Goal: Task Accomplishment & Management: Use online tool/utility

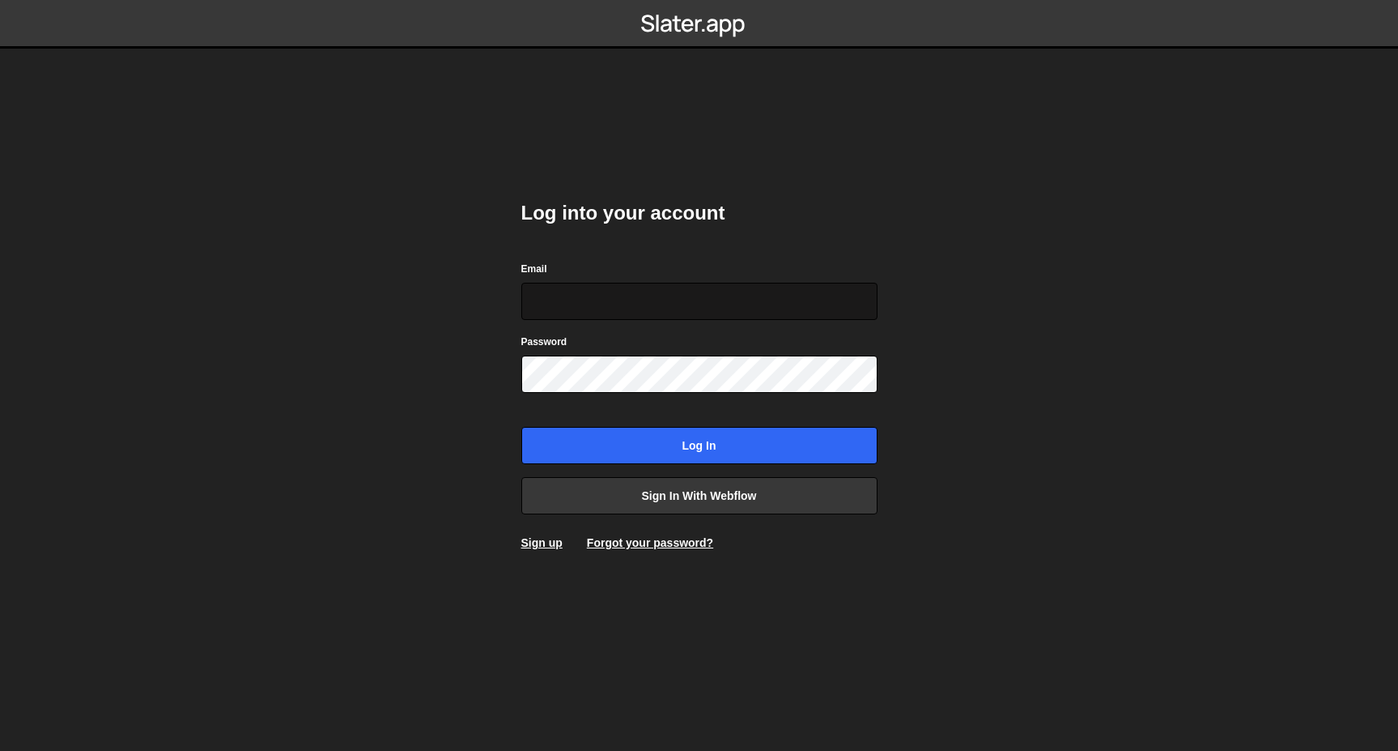
click at [774, 306] on input "Email" at bounding box center [699, 301] width 356 height 37
type input "[EMAIL_ADDRESS][DOMAIN_NAME]"
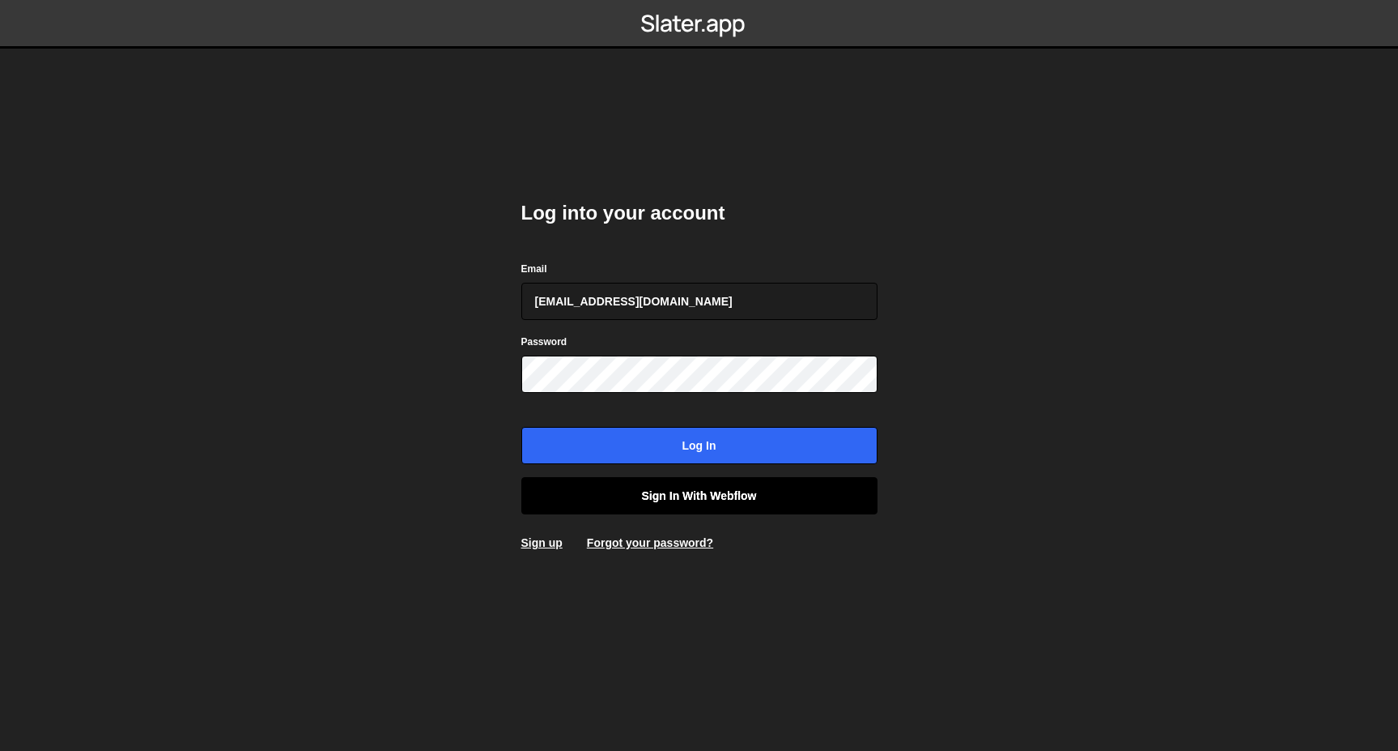
click at [717, 506] on link "Sign in with Webflow" at bounding box center [699, 495] width 356 height 37
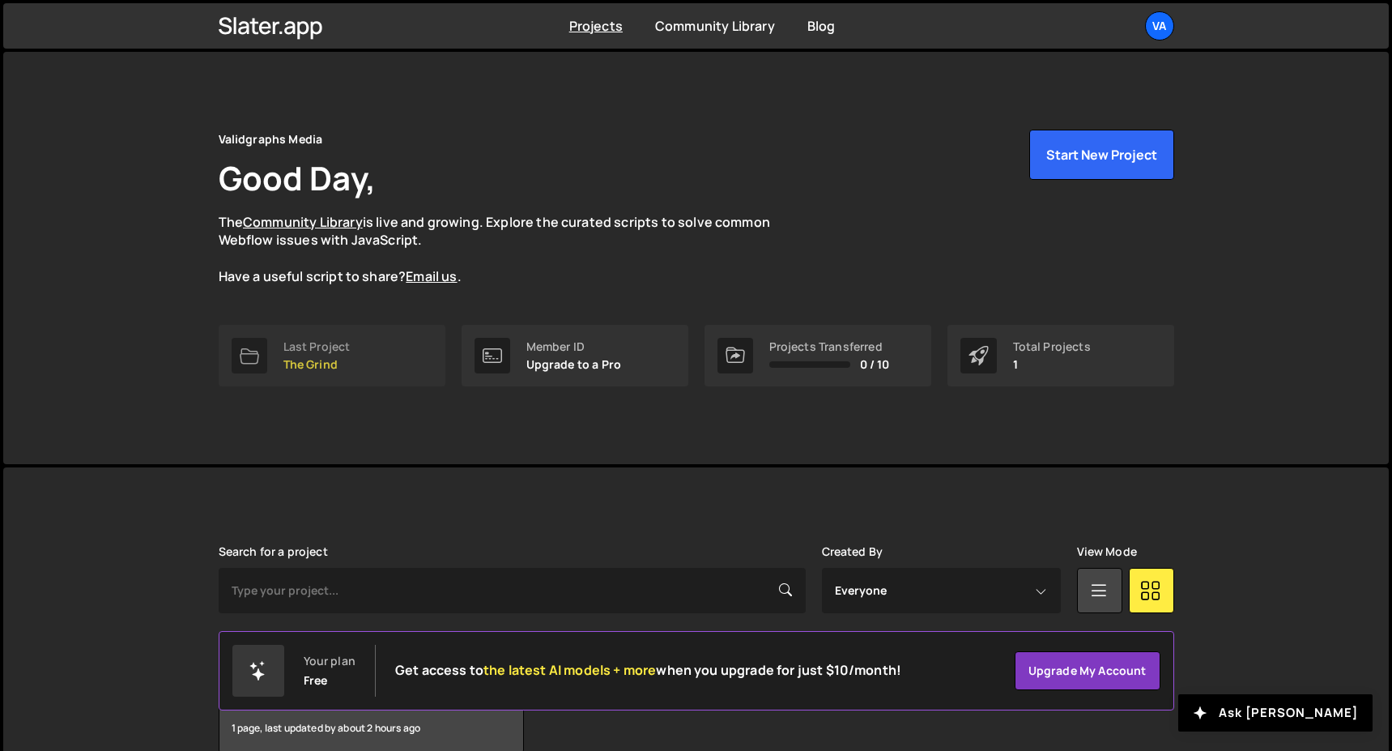
click at [347, 331] on link "Last Project The Grind" at bounding box center [332, 356] width 227 height 62
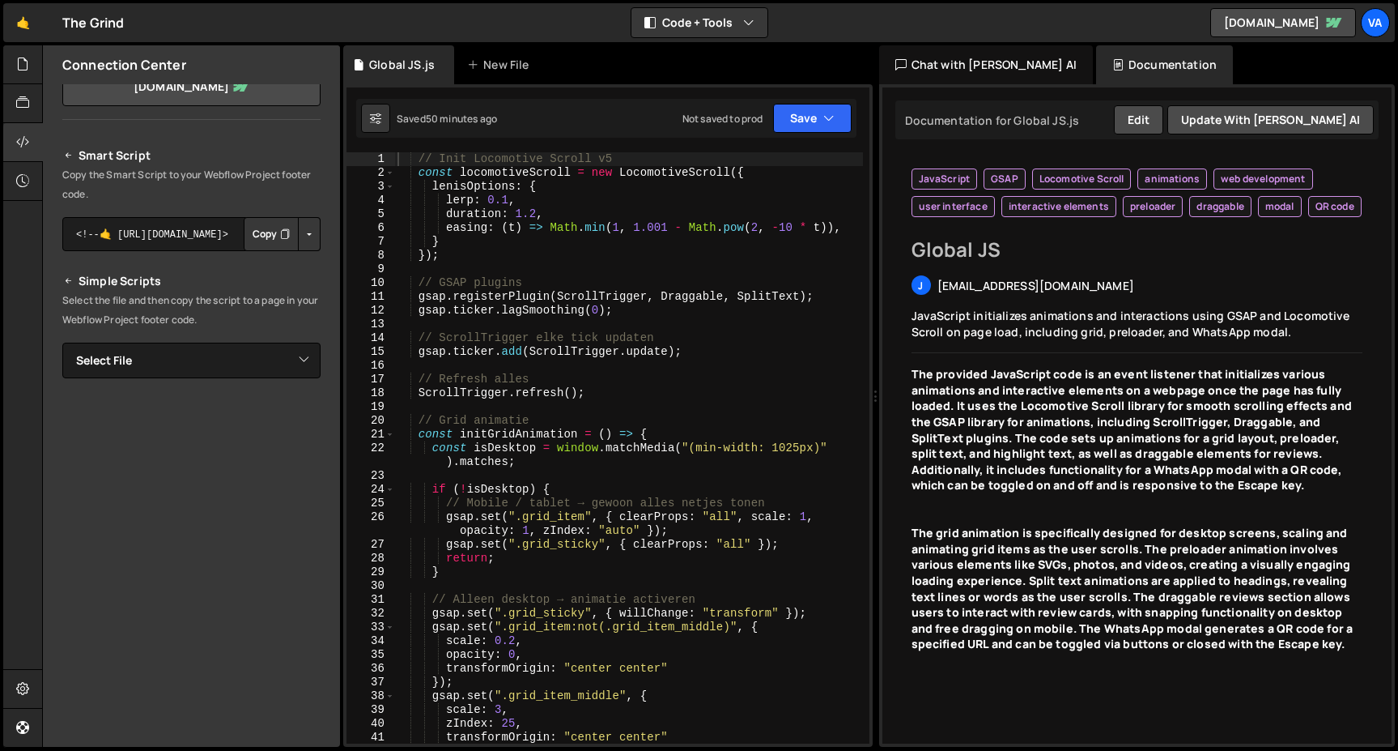
type textarea "}"
click at [490, 240] on div "// Init Locomotive Scroll v5 const locomotiveScroll = new LocomotiveScroll ({ l…" at bounding box center [628, 461] width 469 height 619
click at [484, 247] on div "// Init Locomotive Scroll v5 const locomotiveScroll = new LocomotiveScroll ({ l…" at bounding box center [628, 461] width 469 height 619
click at [467, 263] on div "// Init Locomotive Scroll v5 const locomotiveScroll = new LocomotiveScroll ({ l…" at bounding box center [628, 461] width 469 height 619
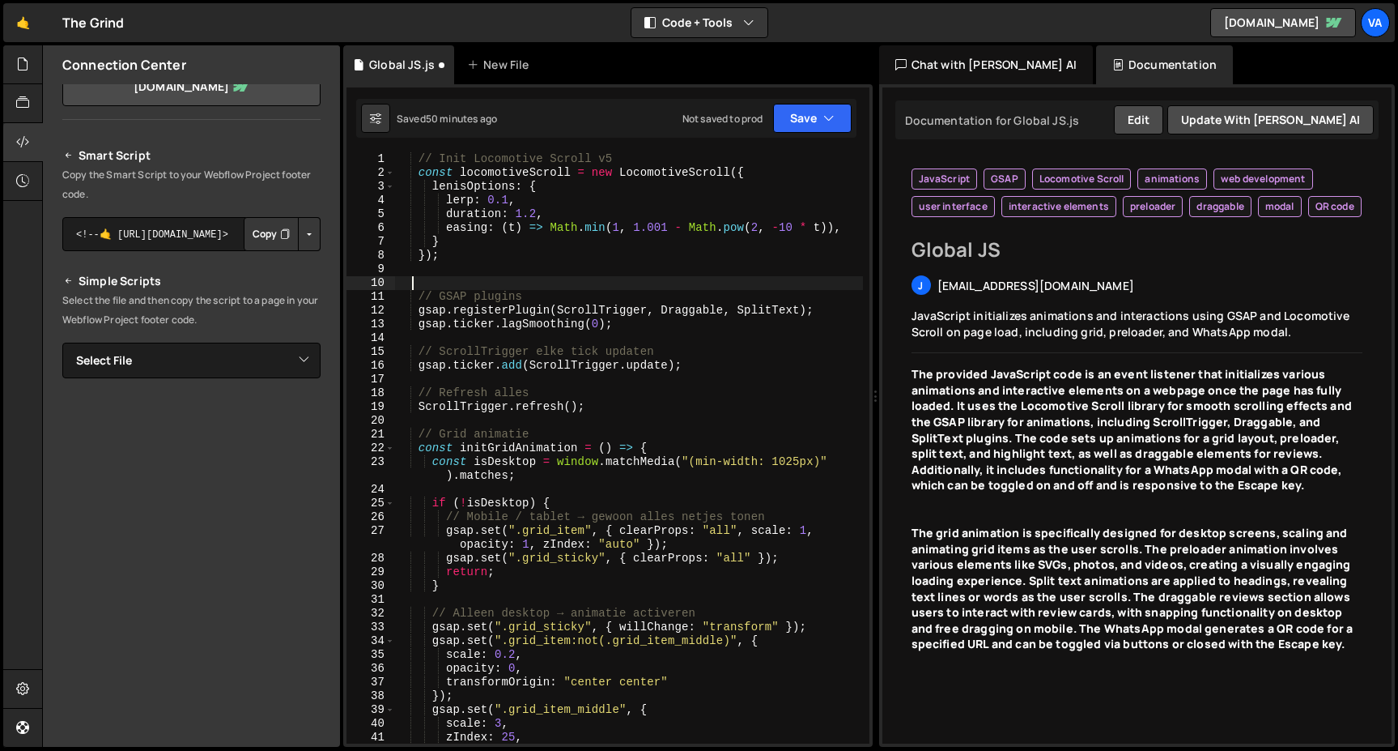
paste textarea
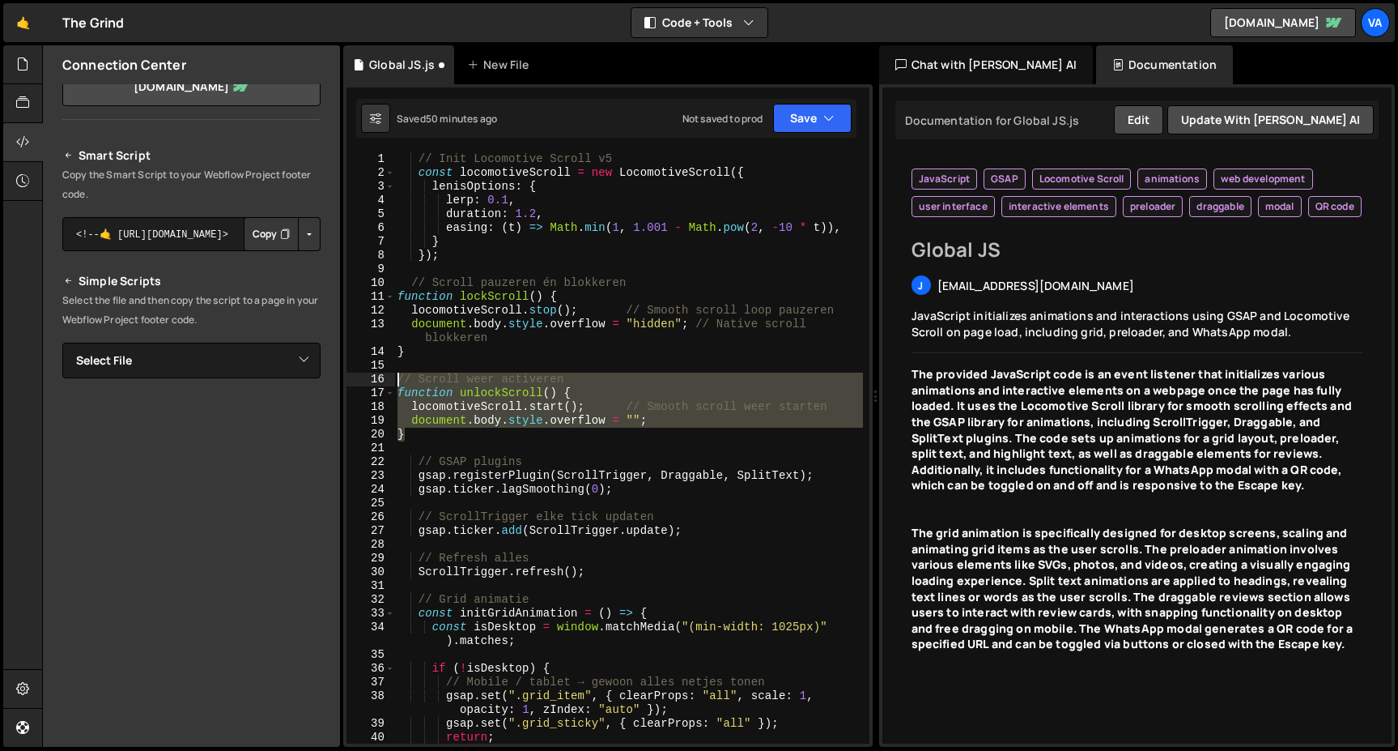
drag, startPoint x: 411, startPoint y: 440, endPoint x: 397, endPoint y: 381, distance: 60.7
click at [397, 381] on div "// Init Locomotive Scroll v5 const locomotiveScroll = new LocomotiveScroll ({ l…" at bounding box center [628, 461] width 469 height 619
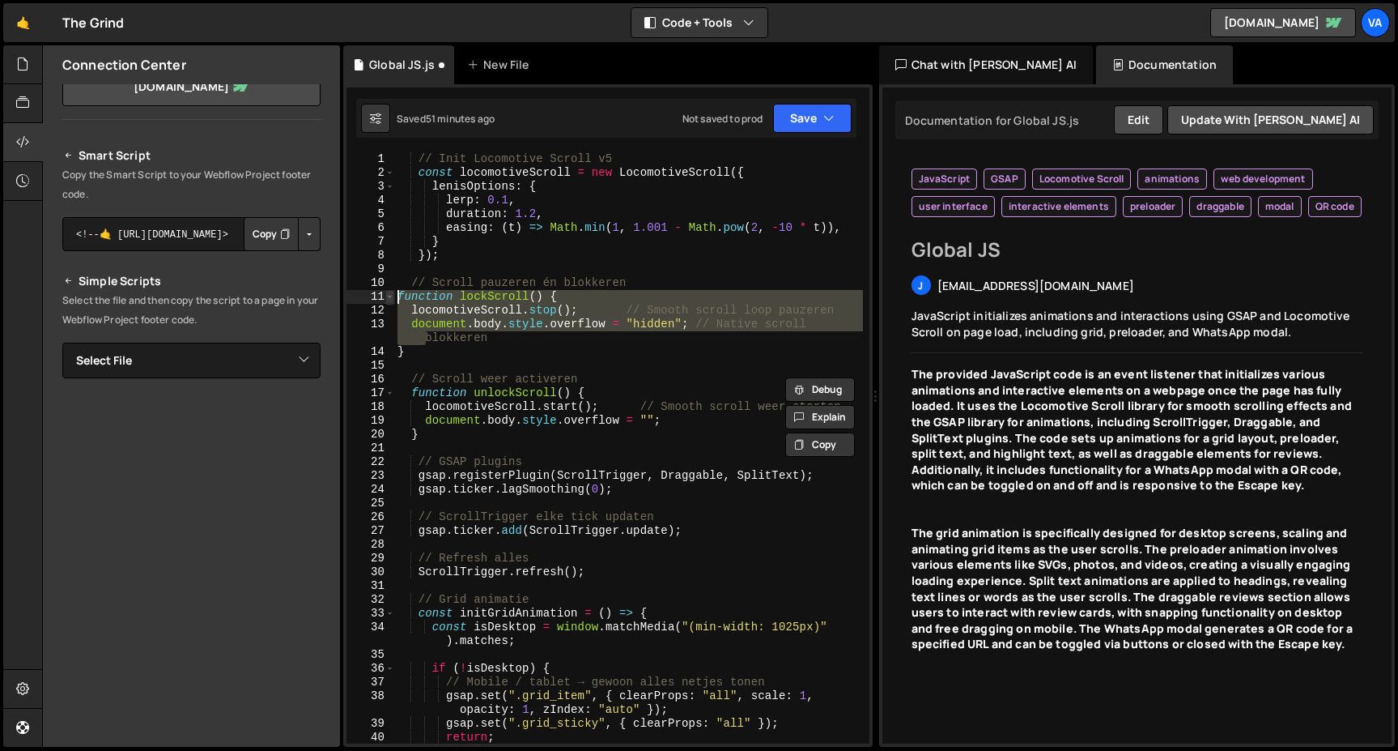
drag, startPoint x: 417, startPoint y: 343, endPoint x: 386, endPoint y: 296, distance: 55.5
click at [386, 296] on div "// Scroll weer activeren function unlockScroll() { 1 2 3 4 5 6 7 8 9 10 11 12 1…" at bounding box center [608, 447] width 523 height 591
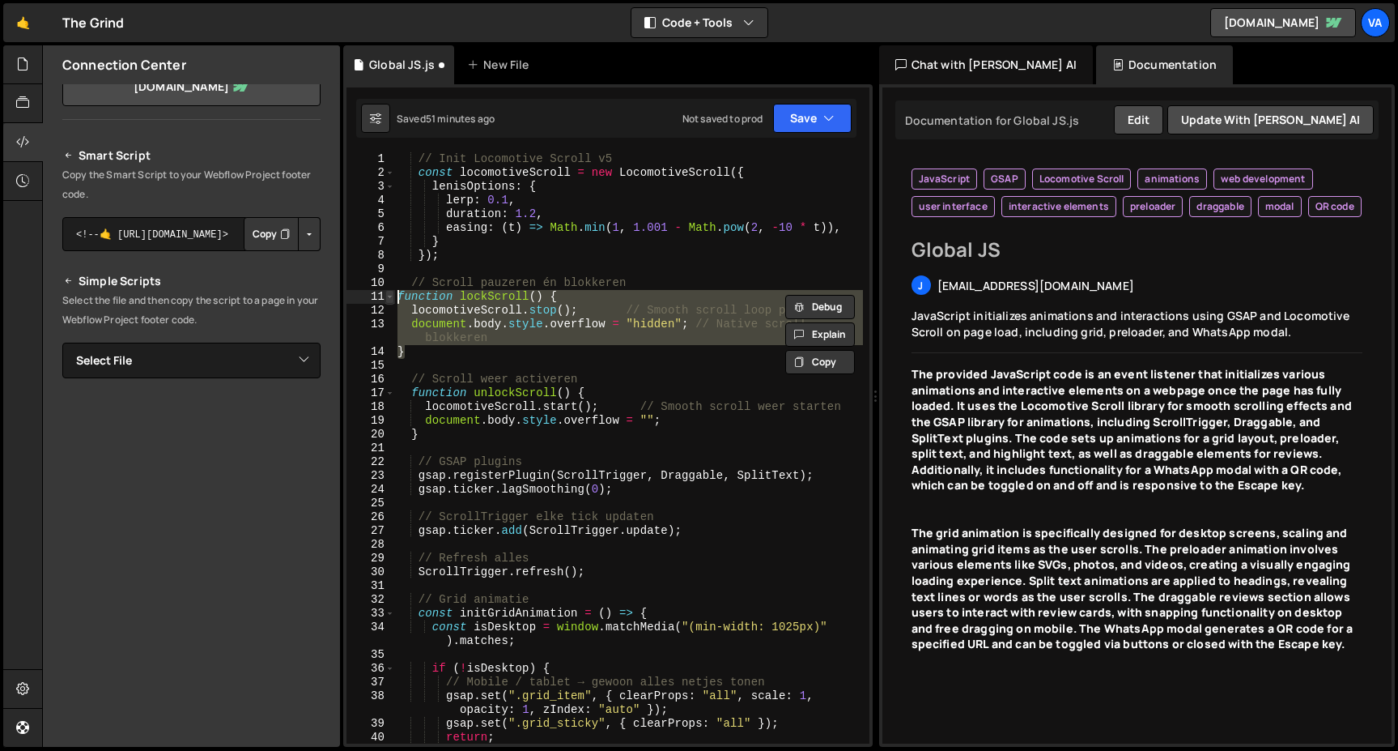
drag, startPoint x: 405, startPoint y: 355, endPoint x: 391, endPoint y: 293, distance: 63.1
click at [391, 293] on div "function lockScroll() { locomotiveScroll.stop(); // Smooth scroll loop pauzeren…" at bounding box center [608, 447] width 523 height 591
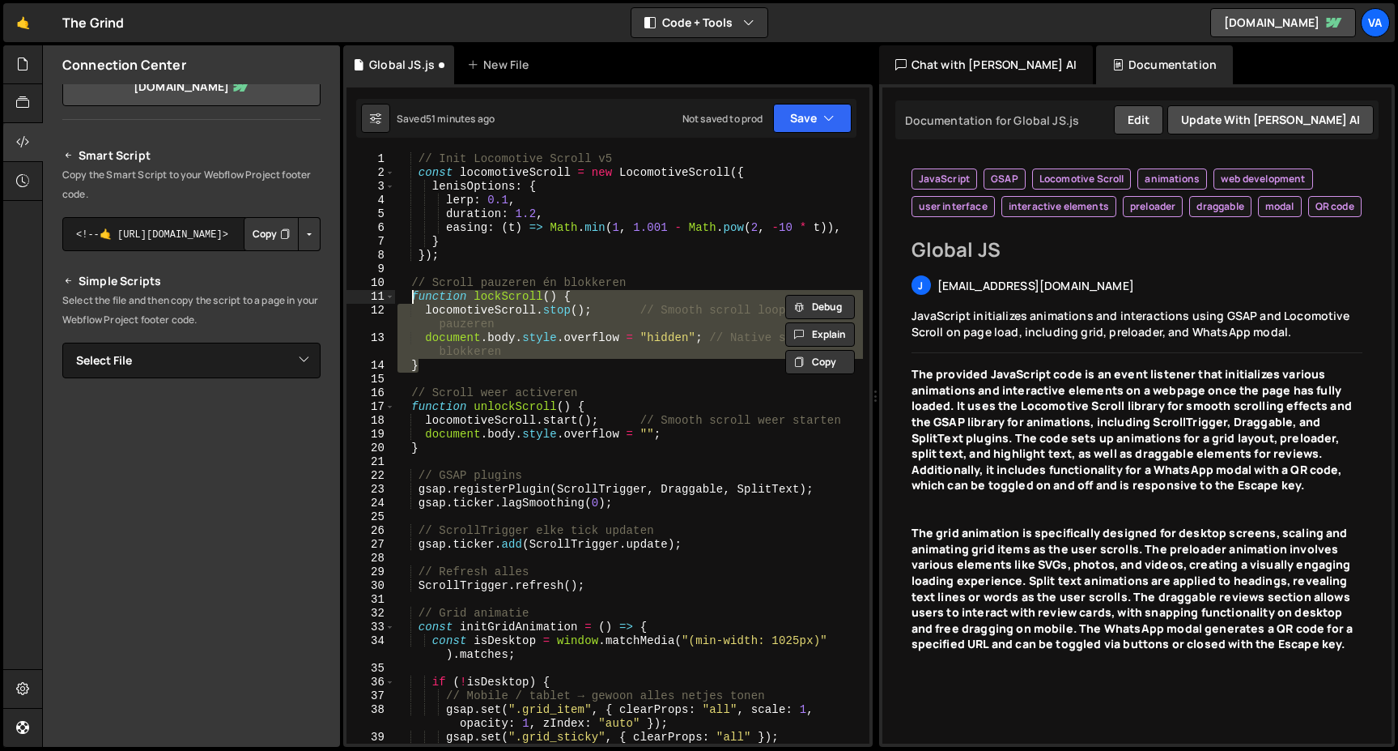
click at [470, 358] on div "// Init Locomotive Scroll v5 const locomotiveScroll = new LocomotiveScroll ({ l…" at bounding box center [628, 447] width 468 height 591
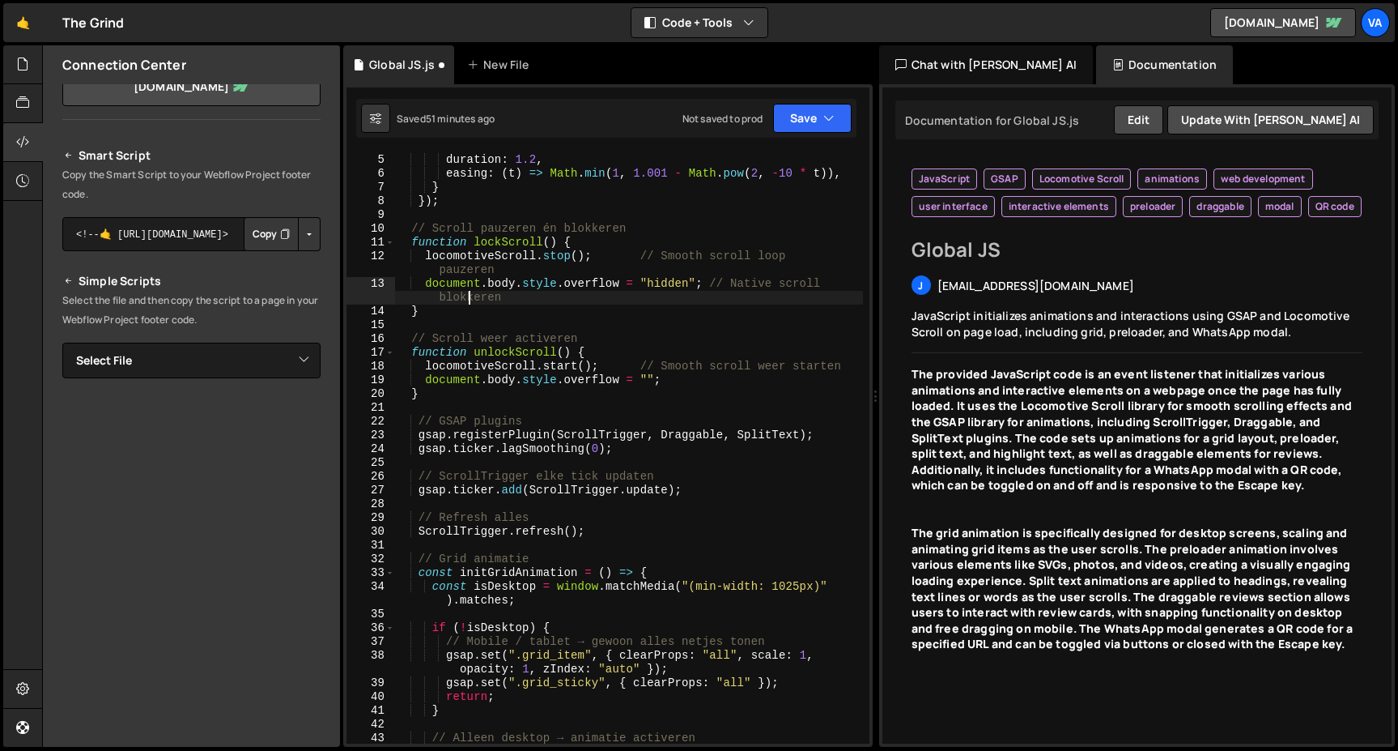
scroll to position [58, 0]
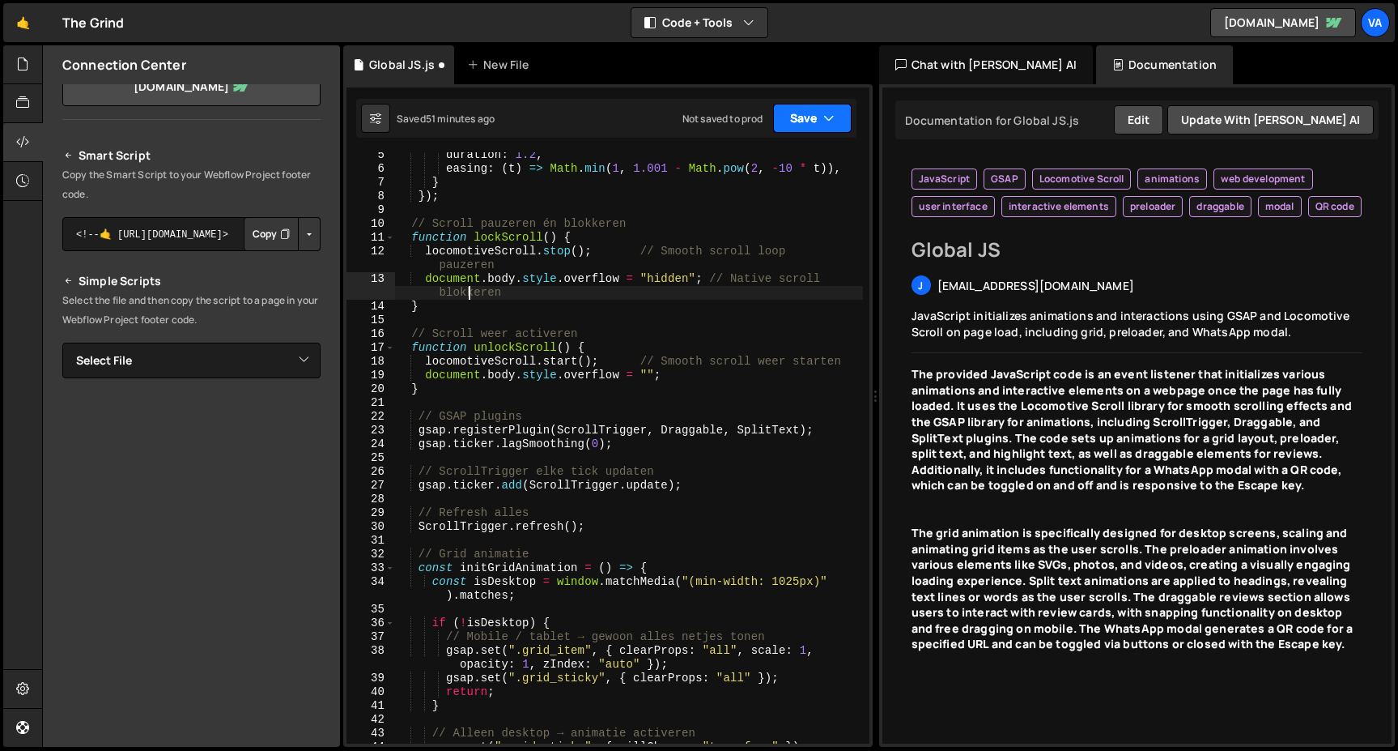
click at [811, 115] on button "Save" at bounding box center [812, 118] width 79 height 29
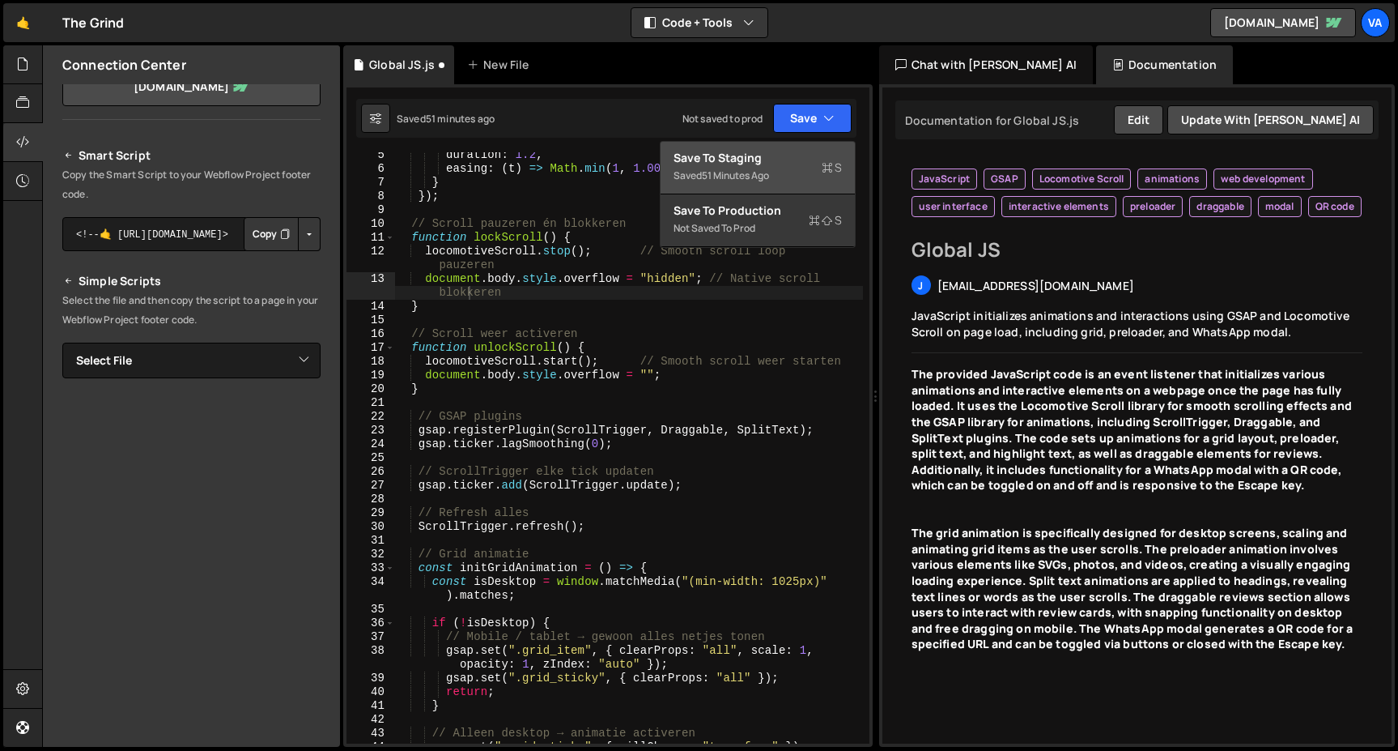
click at [728, 182] on div "Saved 51 minutes ago" at bounding box center [758, 175] width 168 height 19
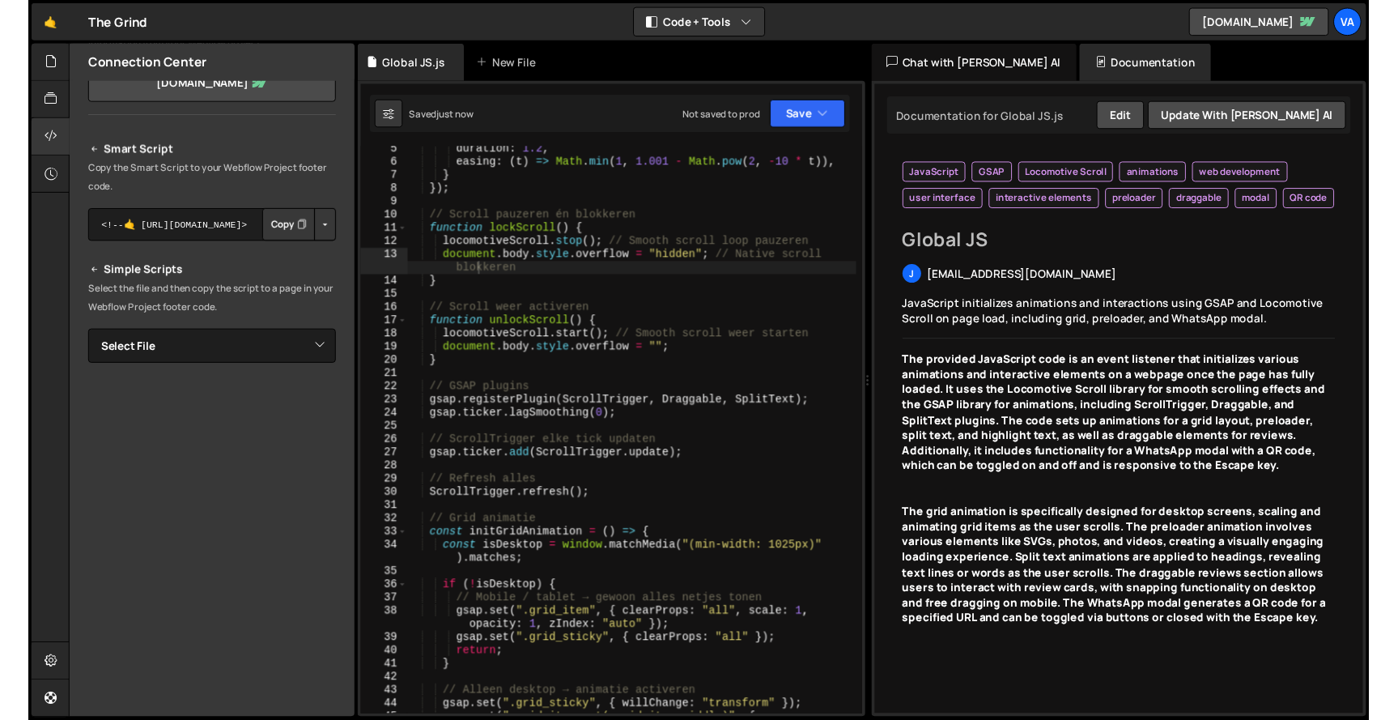
scroll to position [0, 0]
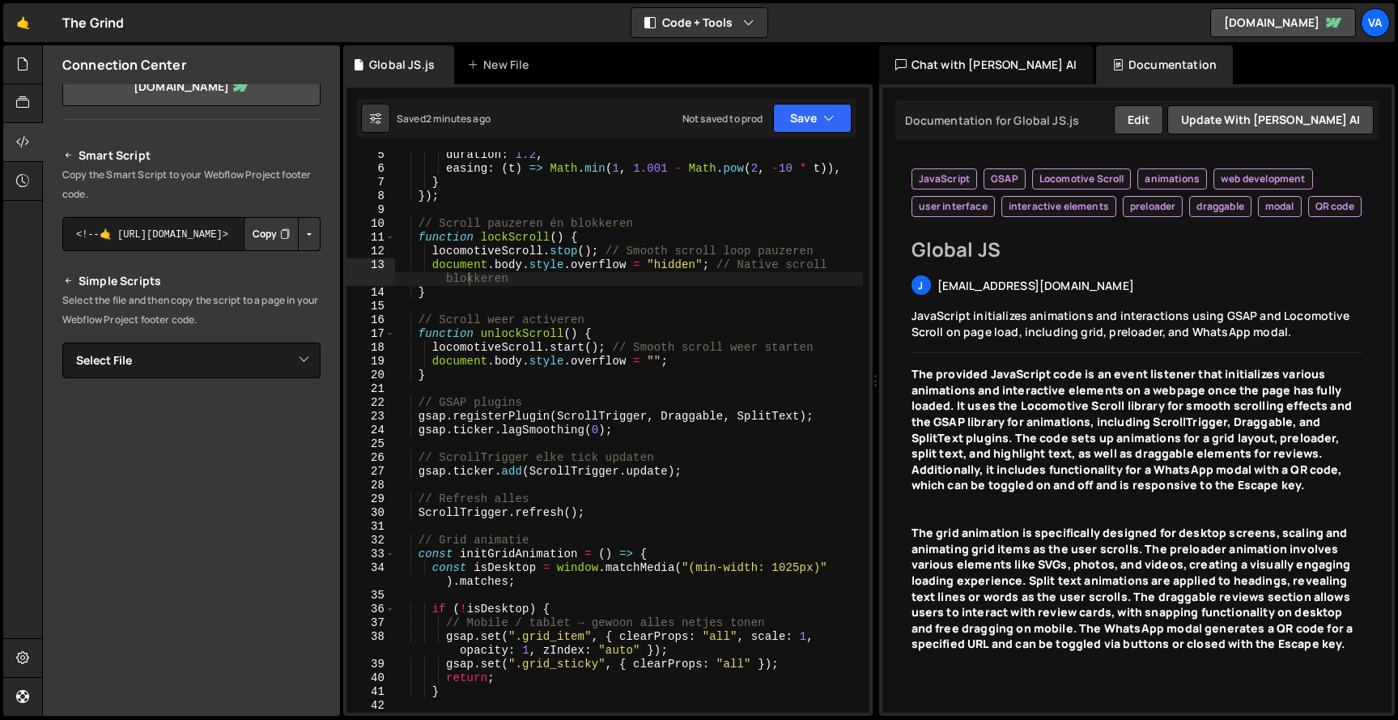
type textarea "}"
click at [486, 371] on div "duration : 1.2 , easing : ( t ) => Math . min ( 1 , 1.001 - Math . pow ( 2 , - …" at bounding box center [628, 442] width 469 height 588
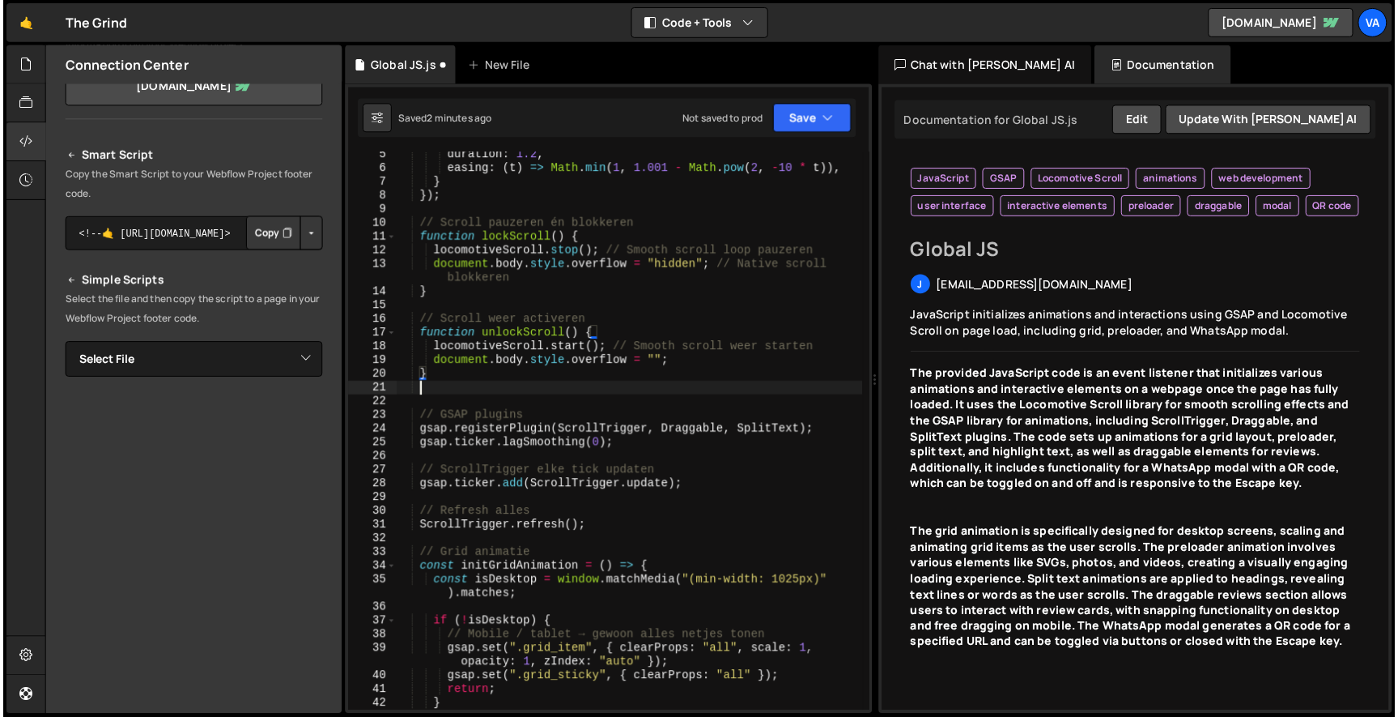
scroll to position [0, 1]
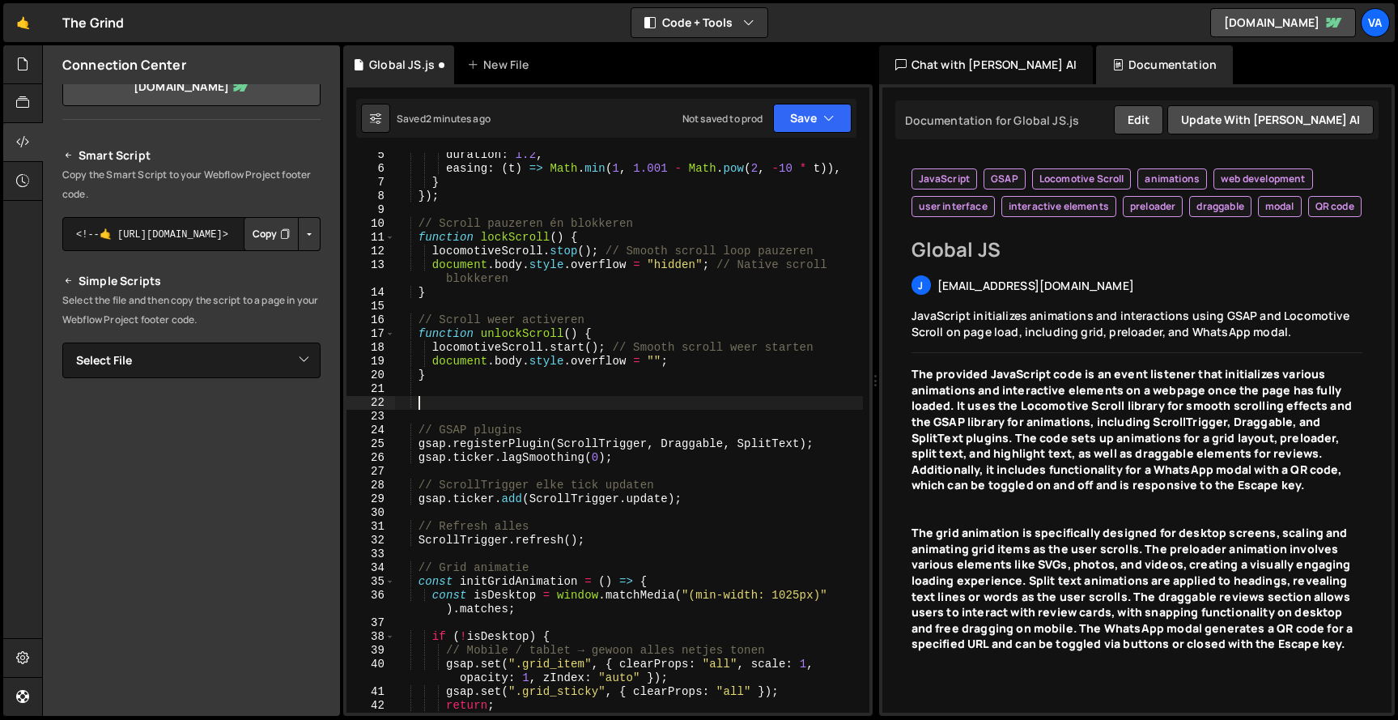
paste textarea "document.getElementById("enable").addEventListener("click", unlockScroll);"
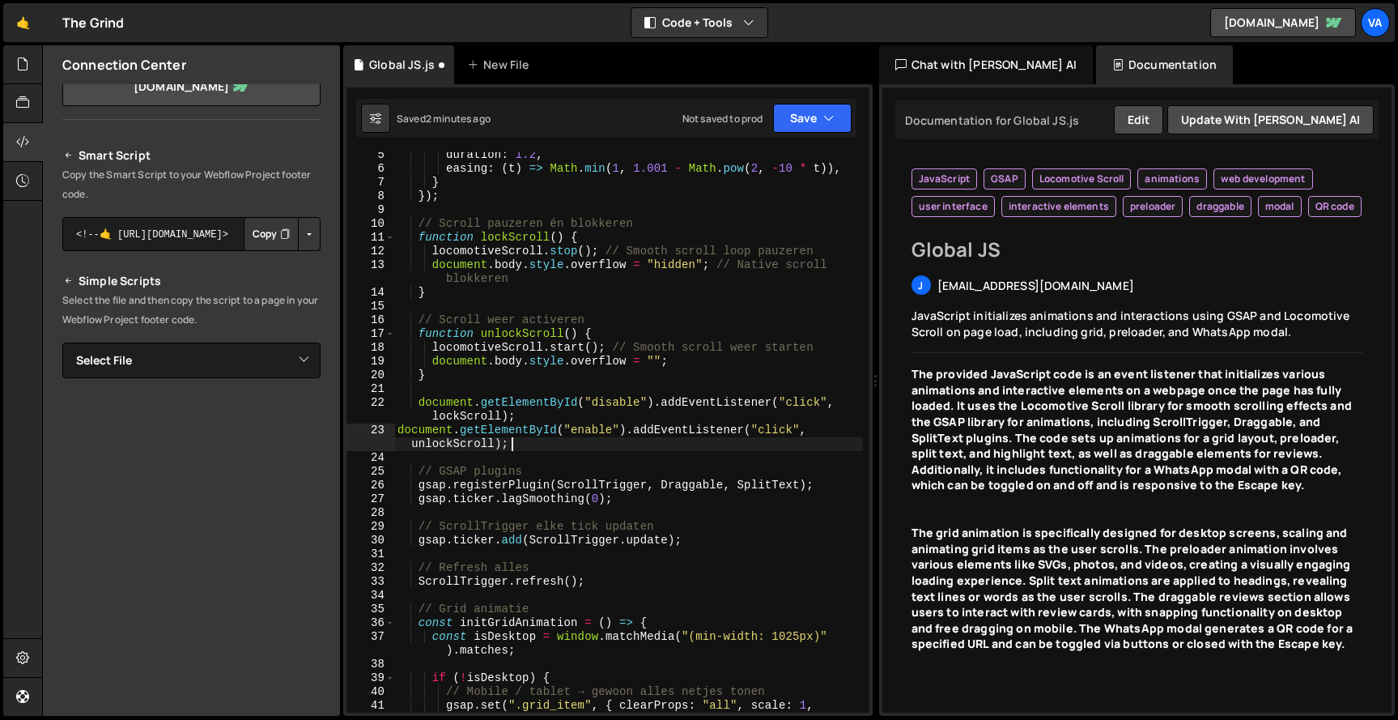
click at [397, 433] on div "duration : 1.2 , easing : ( t ) => Math . min ( 1 , 1.001 - Math . pow ( 2 , - …" at bounding box center [628, 449] width 469 height 602
click at [423, 403] on div "duration : 1.2 , easing : ( t ) => Math . min ( 1 , 1.001 - Math . pow ( 2 , - …" at bounding box center [628, 449] width 469 height 602
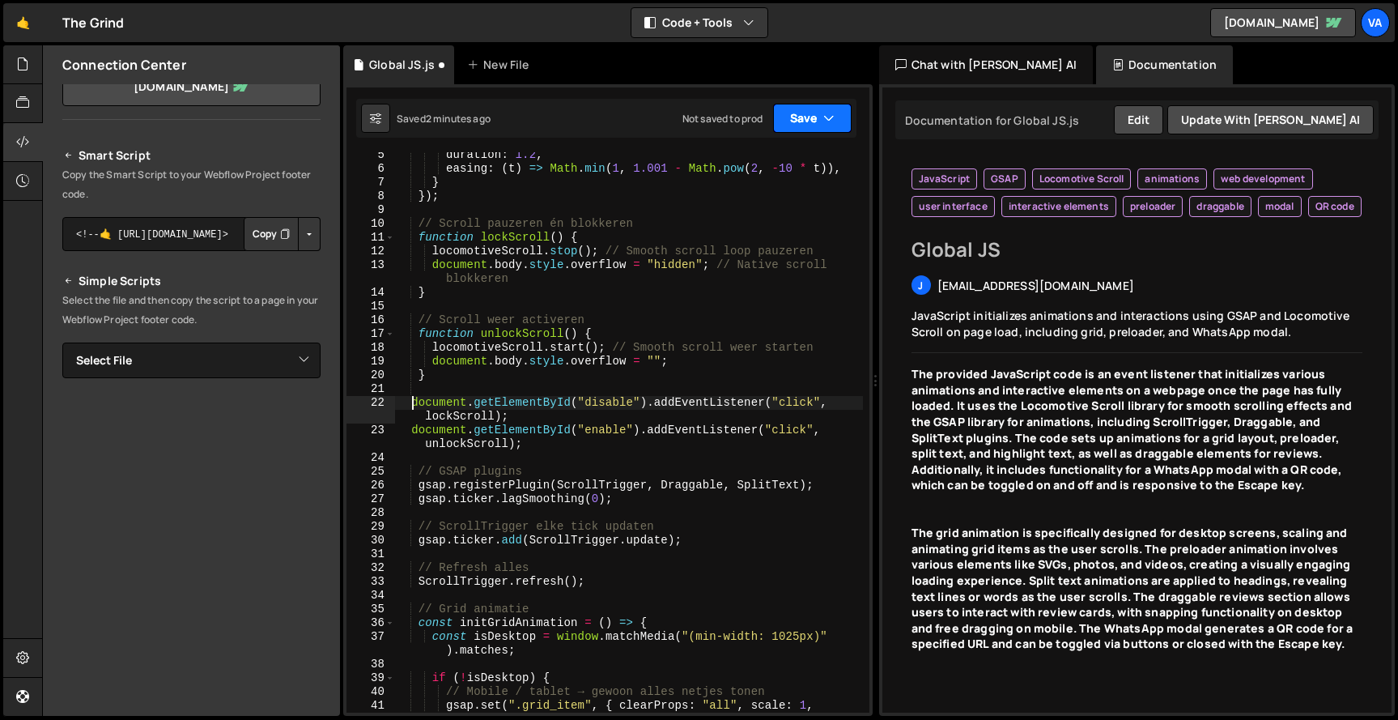
click at [798, 120] on button "Save" at bounding box center [812, 118] width 79 height 29
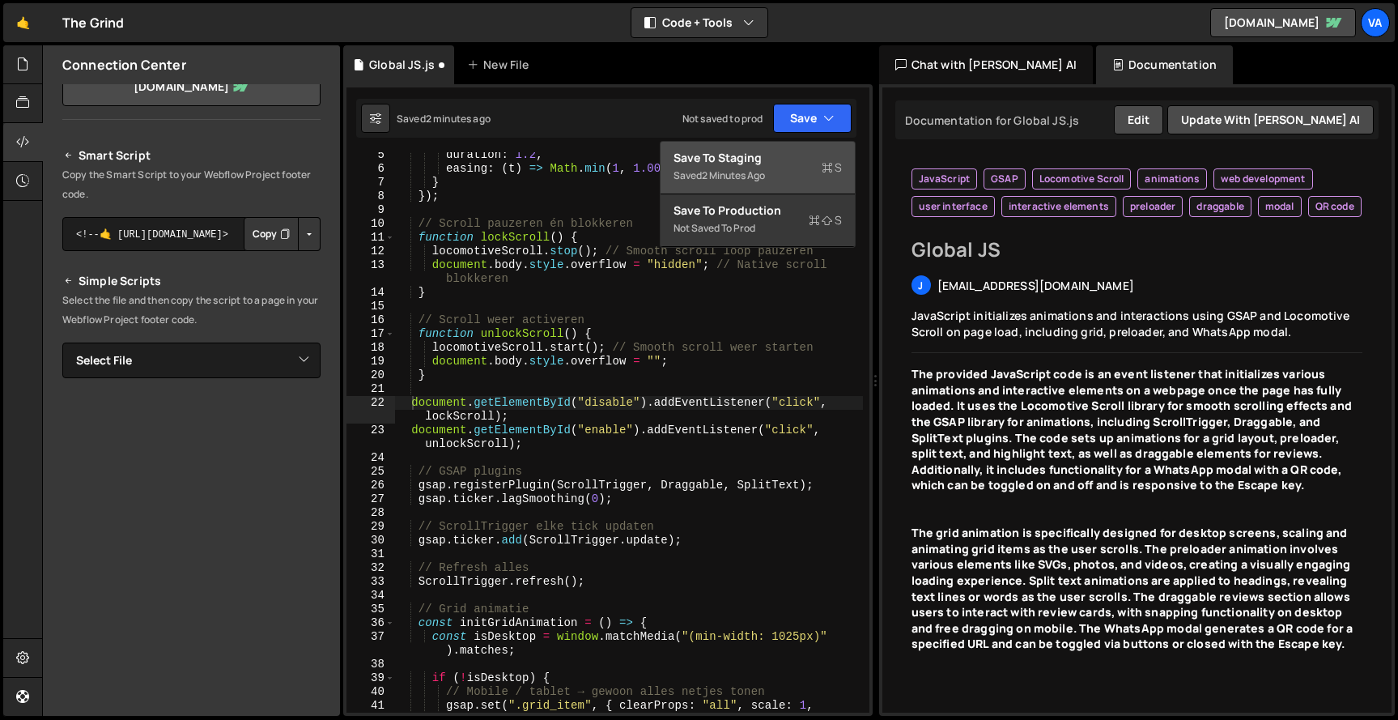
click at [719, 171] on div "2 minutes ago" at bounding box center [733, 175] width 63 height 14
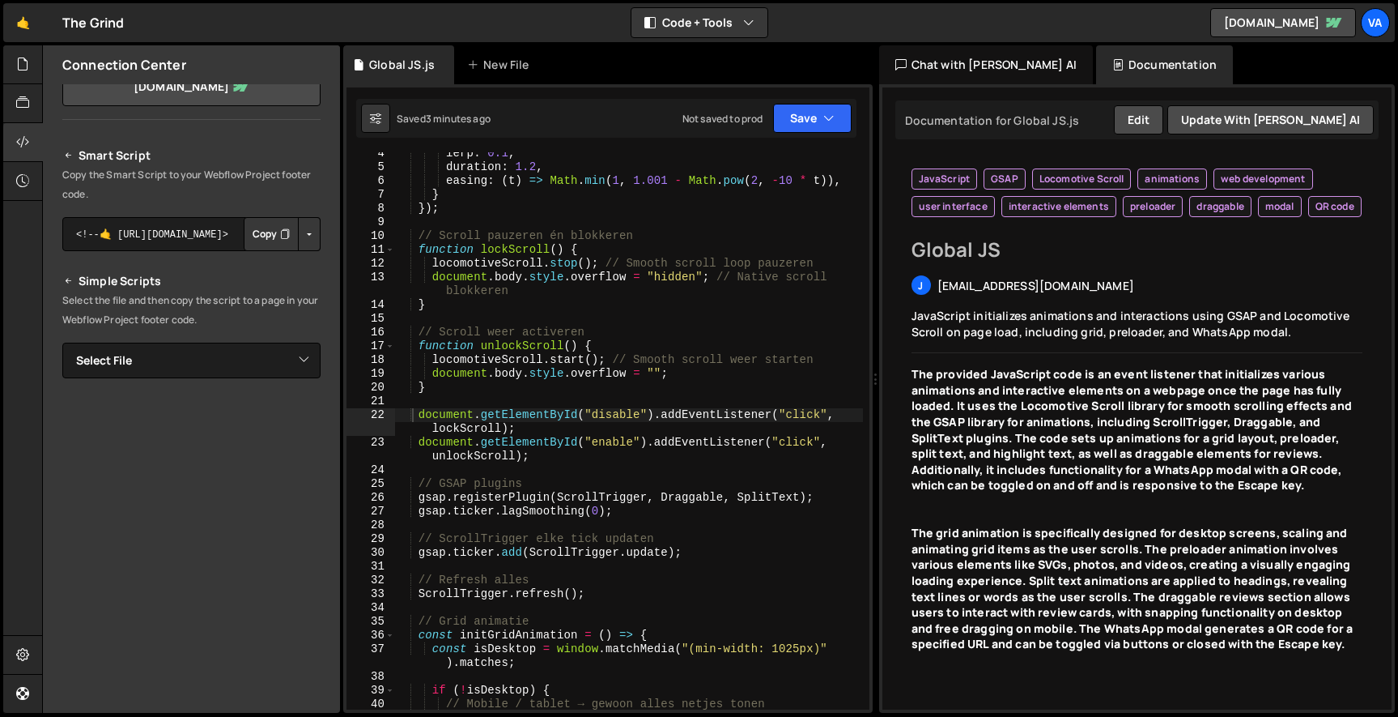
scroll to position [46, 0]
click at [599, 412] on div "lerp : 0.1 , duration : 1.2 , easing : ( t ) => Math . min ( 1 , 1.001 - Math .…" at bounding box center [628, 446] width 469 height 598
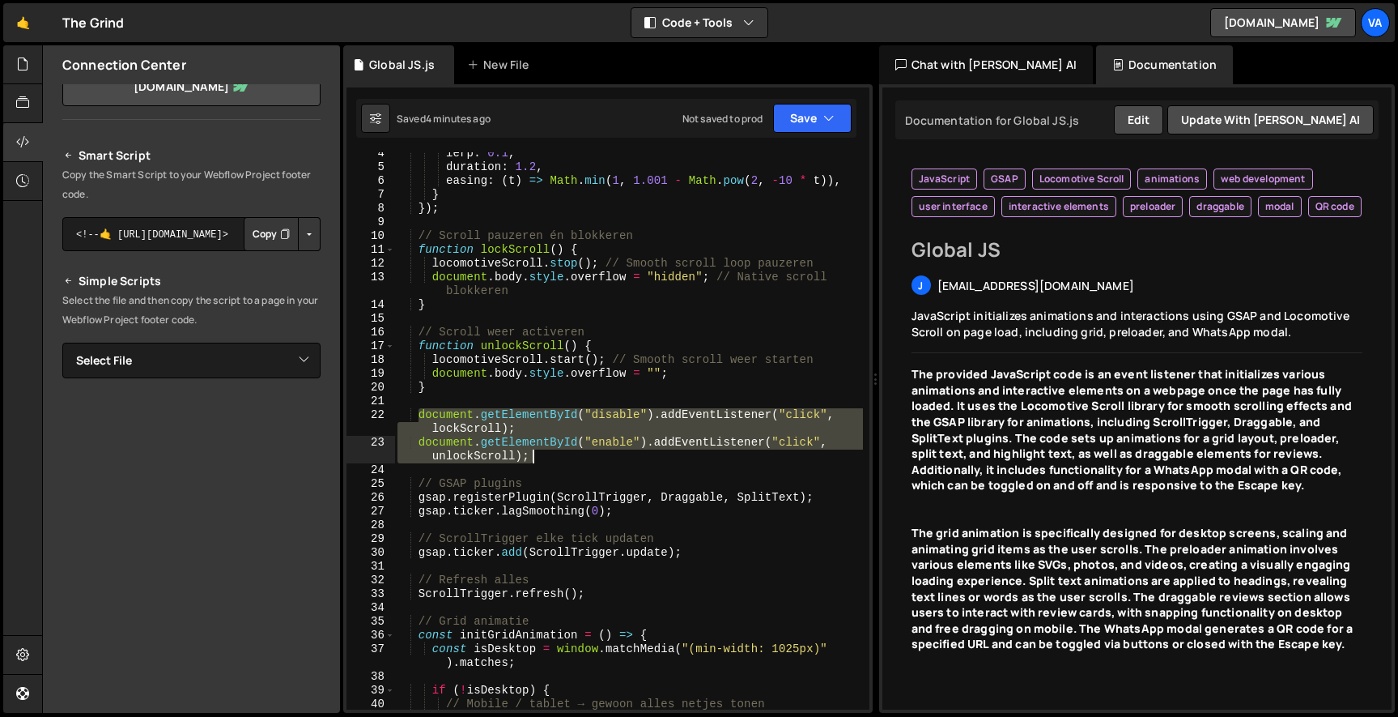
drag, startPoint x: 419, startPoint y: 412, endPoint x: 539, endPoint y: 454, distance: 127.8
click at [539, 454] on div "lerp : 0.1 , duration : 1.2 , easing : ( t ) => Math . min ( 1 , 1.001 - Math .…" at bounding box center [628, 446] width 469 height 598
paste textarea "}"
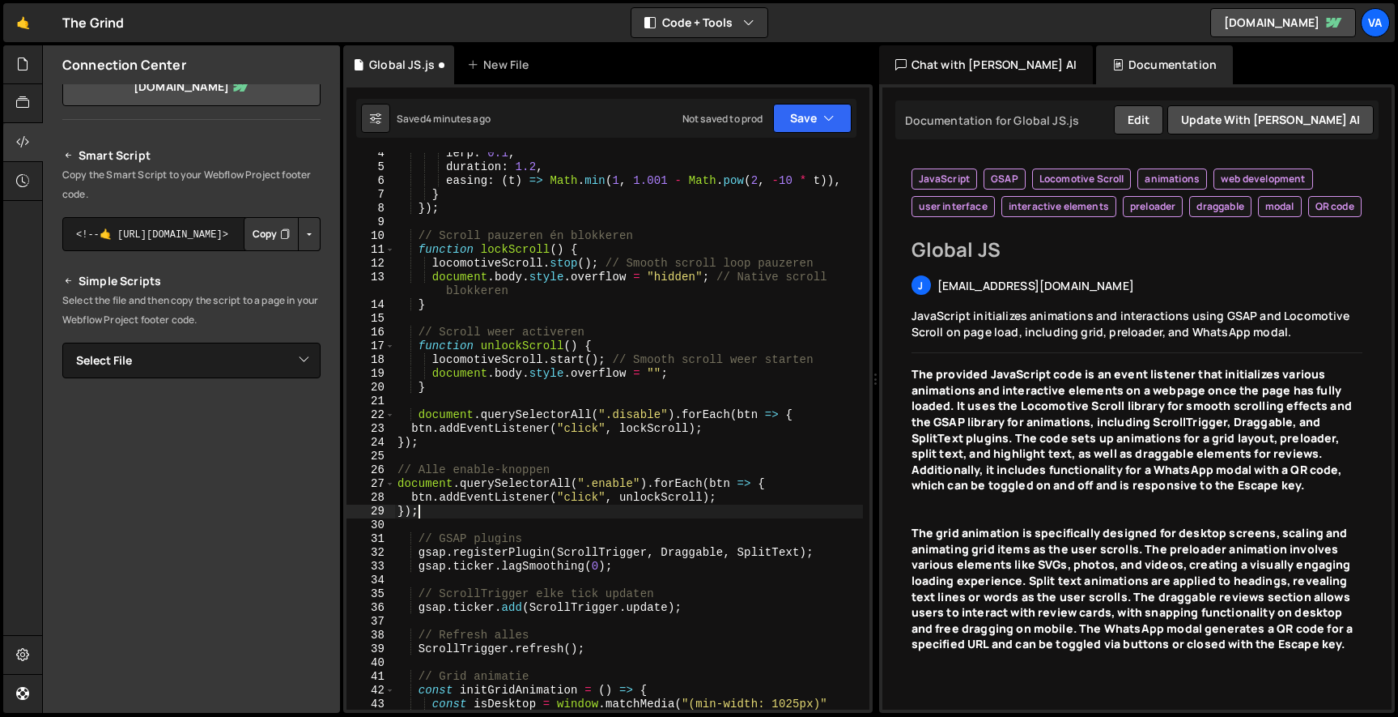
click at [398, 481] on div "lerp : 0.1 , duration : 1.2 , easing : ( t ) => Math . min ( 1 , 1.001 - Math .…" at bounding box center [628, 446] width 469 height 598
click at [398, 470] on div "lerp : 0.1 , duration : 1.2 , easing : ( t ) => Math . min ( 1 , 1.001 - Math .…" at bounding box center [628, 446] width 469 height 598
click at [397, 483] on div "lerp : 0.1 , duration : 1.2 , easing : ( t ) => Math . min ( 1 , 1.001 - Math .…" at bounding box center [628, 446] width 469 height 598
click at [398, 500] on div "lerp : 0.1 , duration : 1.2 , easing : ( t ) => Math . min ( 1 , 1.001 - Math .…" at bounding box center [628, 446] width 469 height 598
click at [398, 508] on div "lerp : 0.1 , duration : 1.2 , easing : ( t ) => Math . min ( 1 , 1.001 - Math .…" at bounding box center [628, 446] width 469 height 598
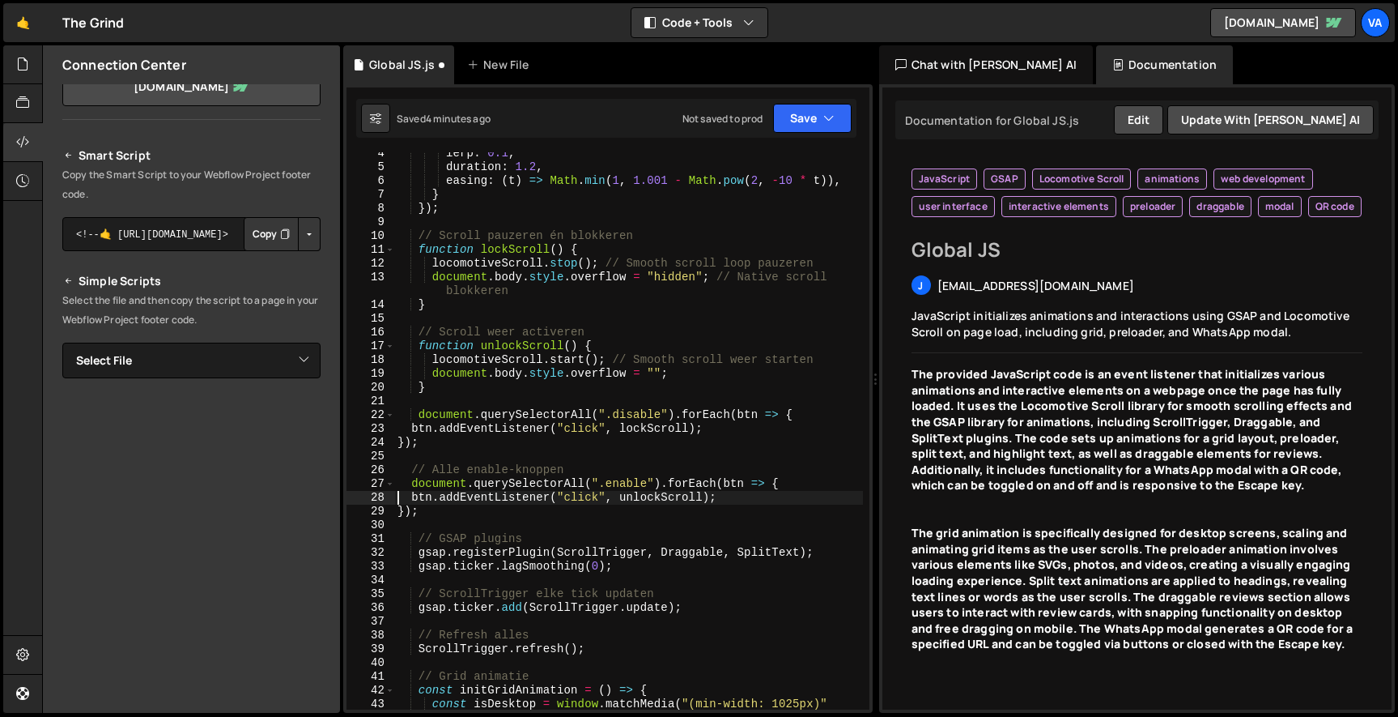
type textarea "});"
click at [806, 116] on button "Save" at bounding box center [812, 118] width 79 height 29
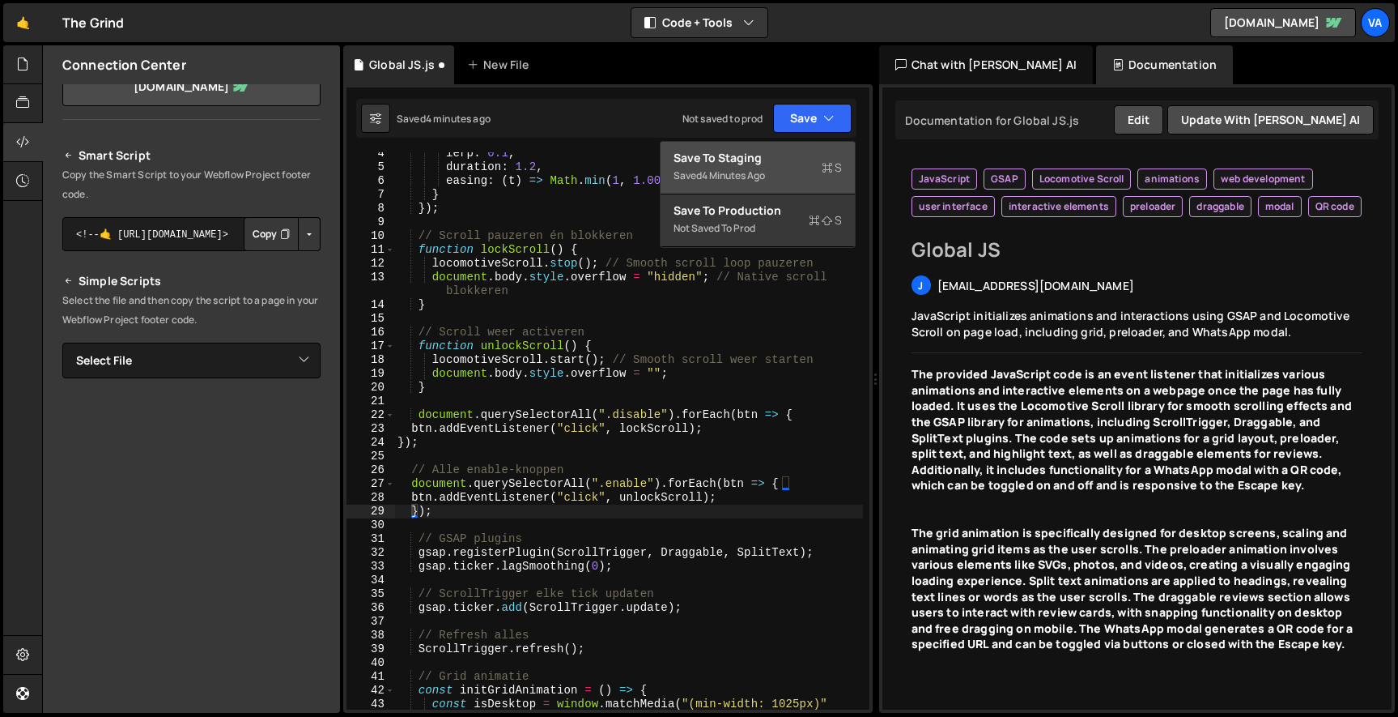
click at [794, 152] on div "Save to Staging S" at bounding box center [758, 158] width 168 height 16
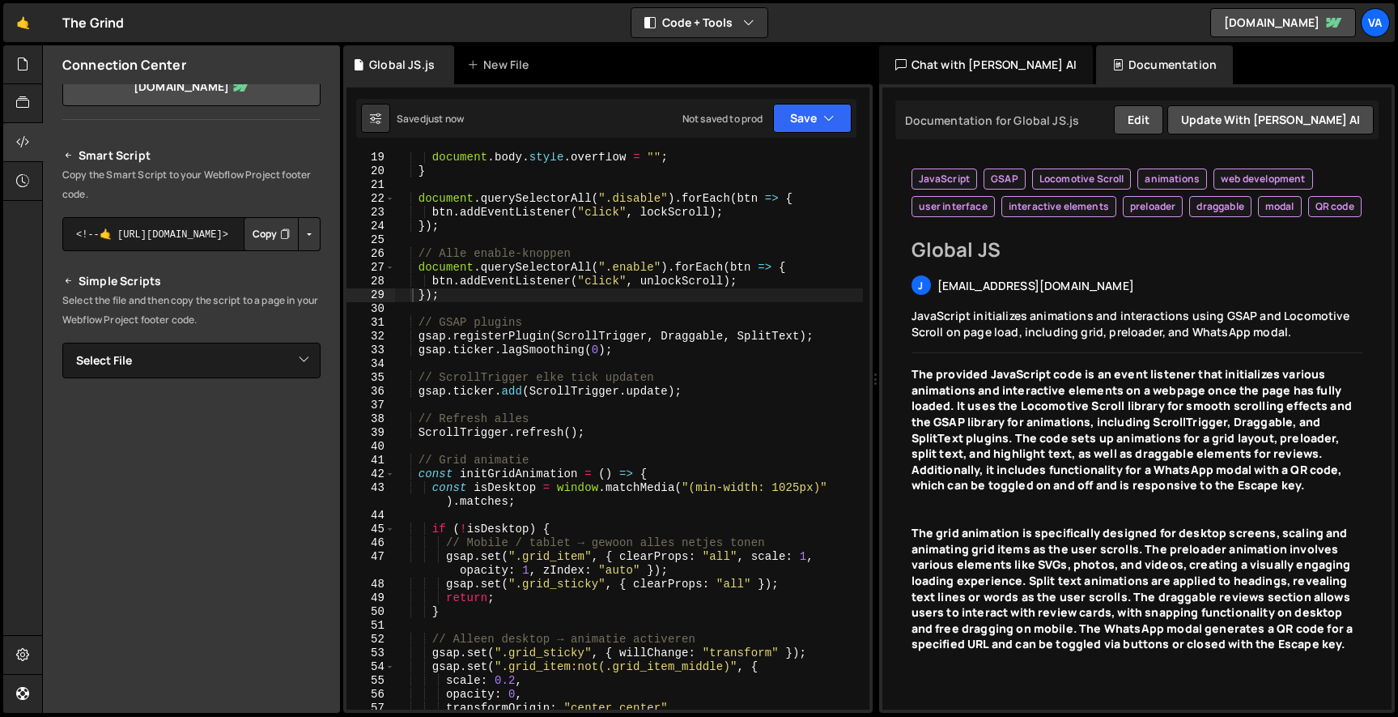
scroll to position [263, 0]
